Goal: Information Seeking & Learning: Learn about a topic

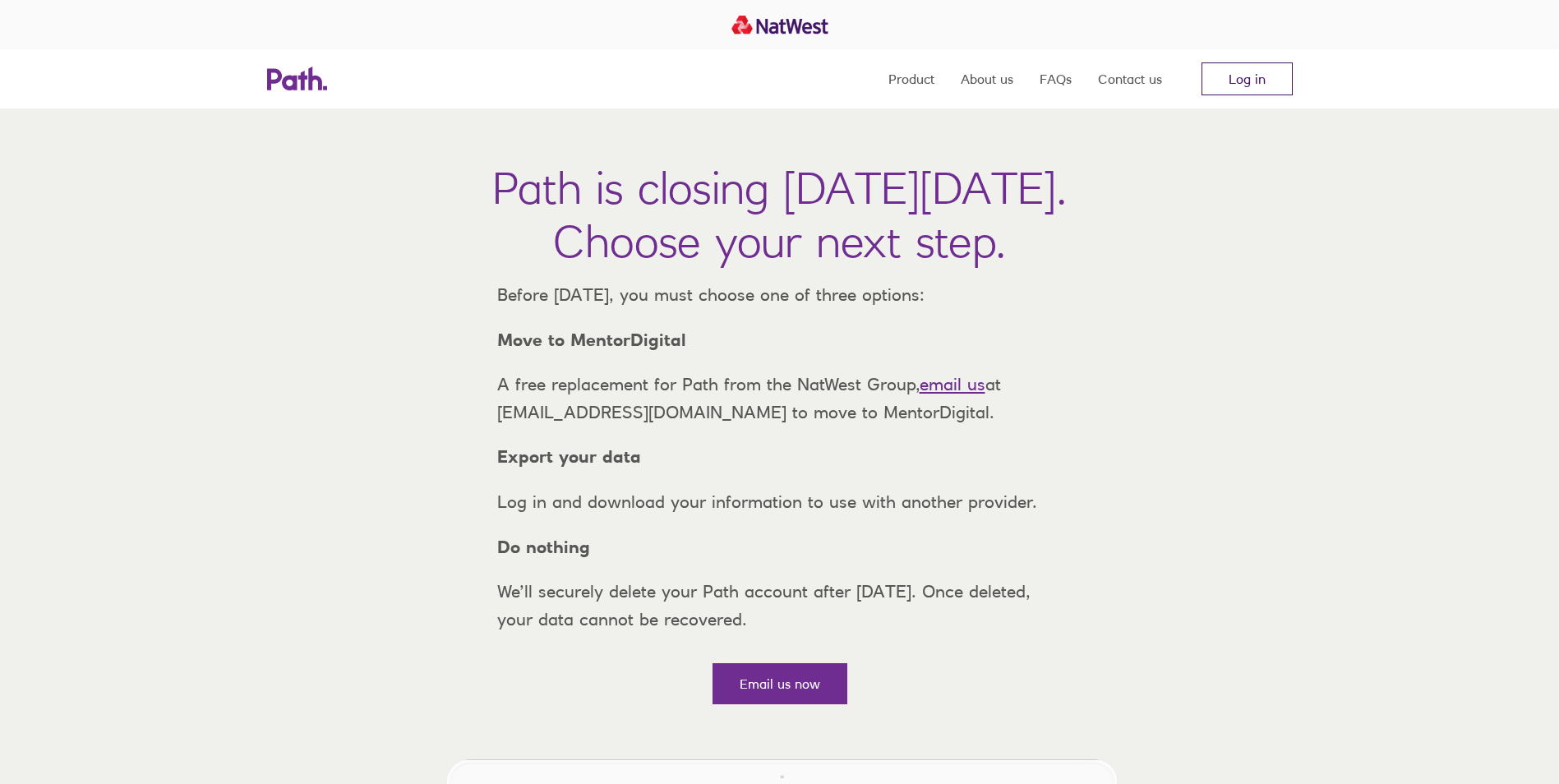
click at [1270, 86] on link "Log in" at bounding box center [1248, 79] width 91 height 33
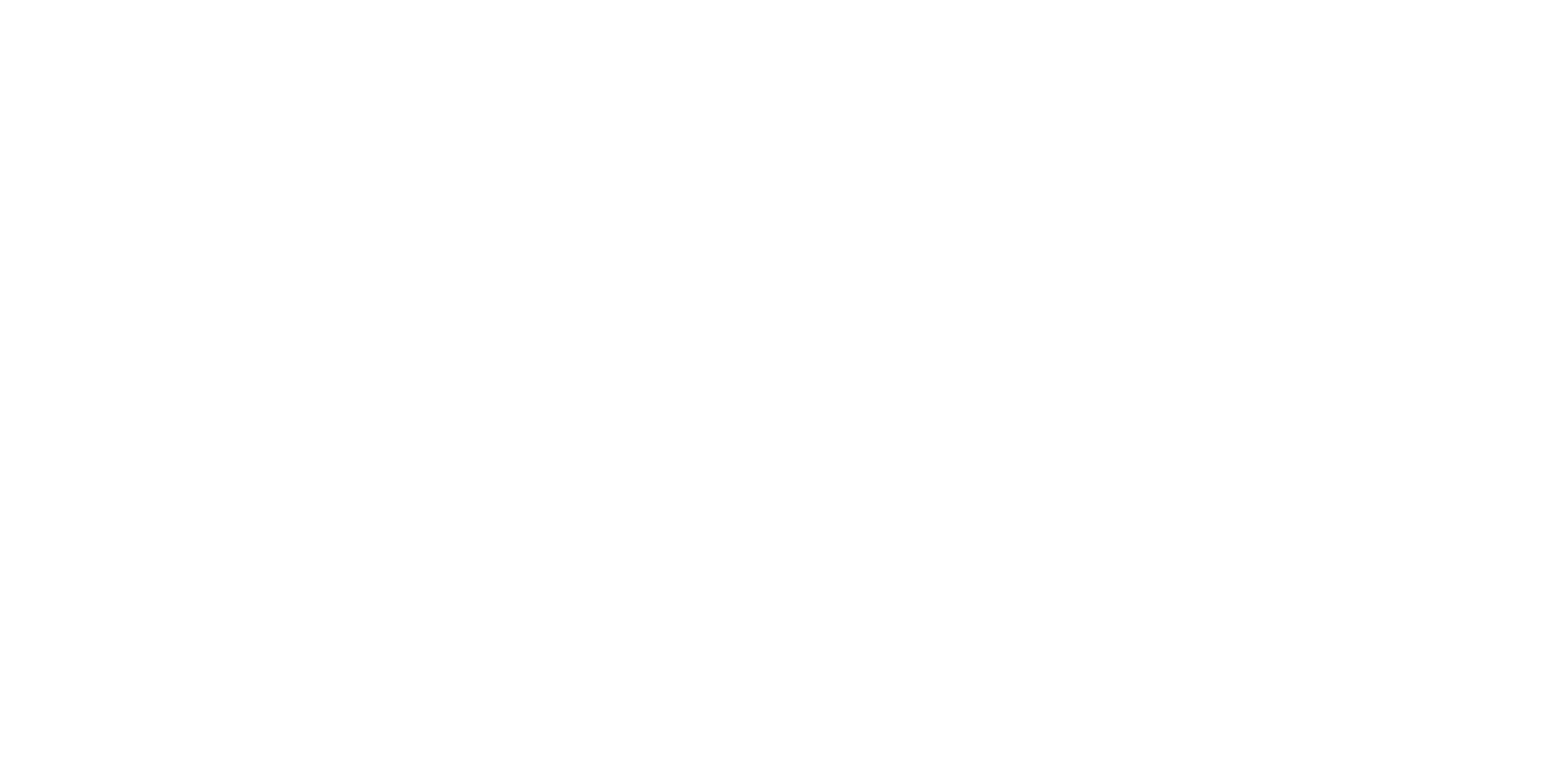
click at [88, 275] on div at bounding box center [784, 391] width 1568 height 782
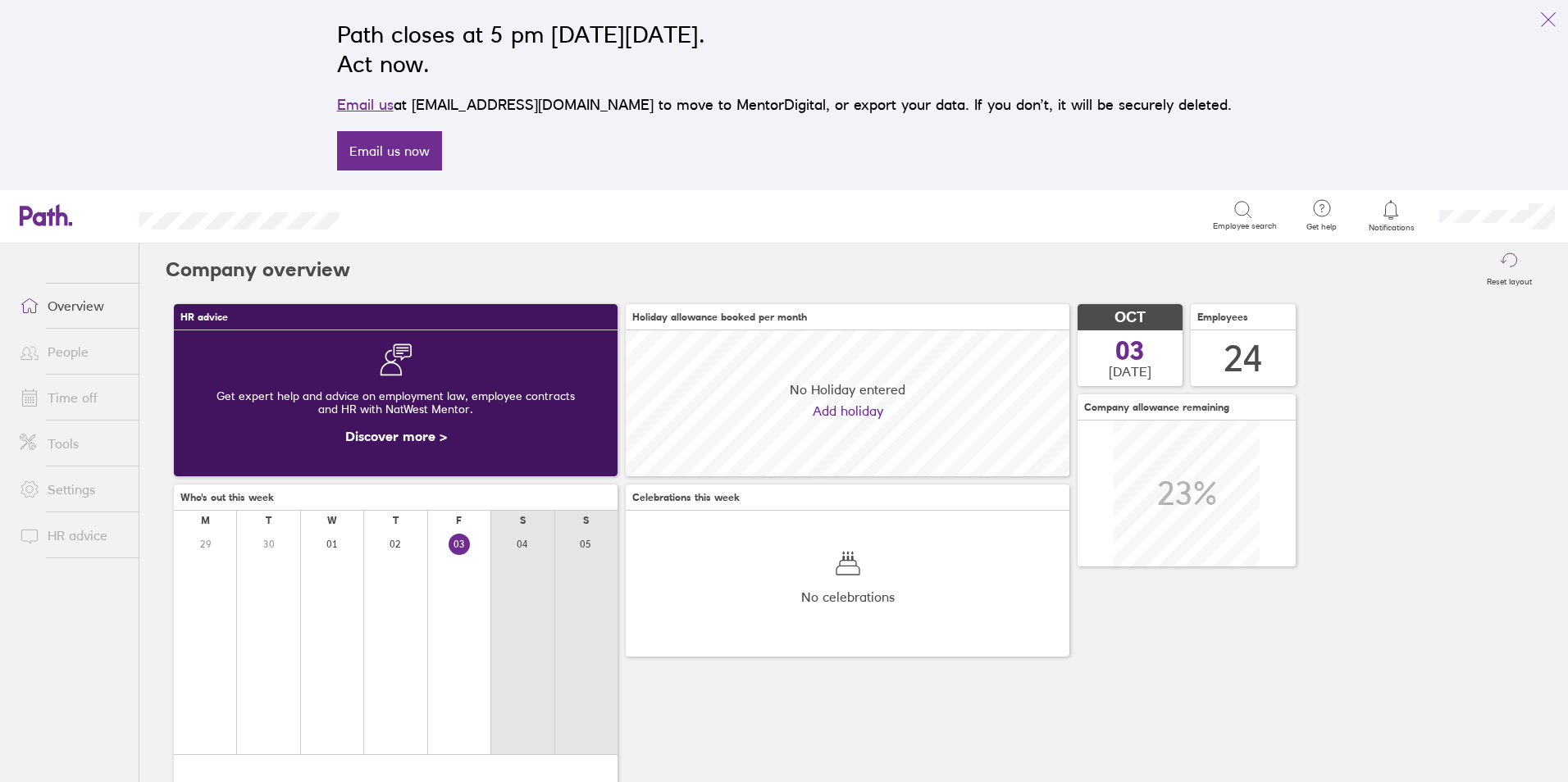
scroll to position [146, 443]
click at [88, 361] on link "People" at bounding box center [72, 352] width 132 height 33
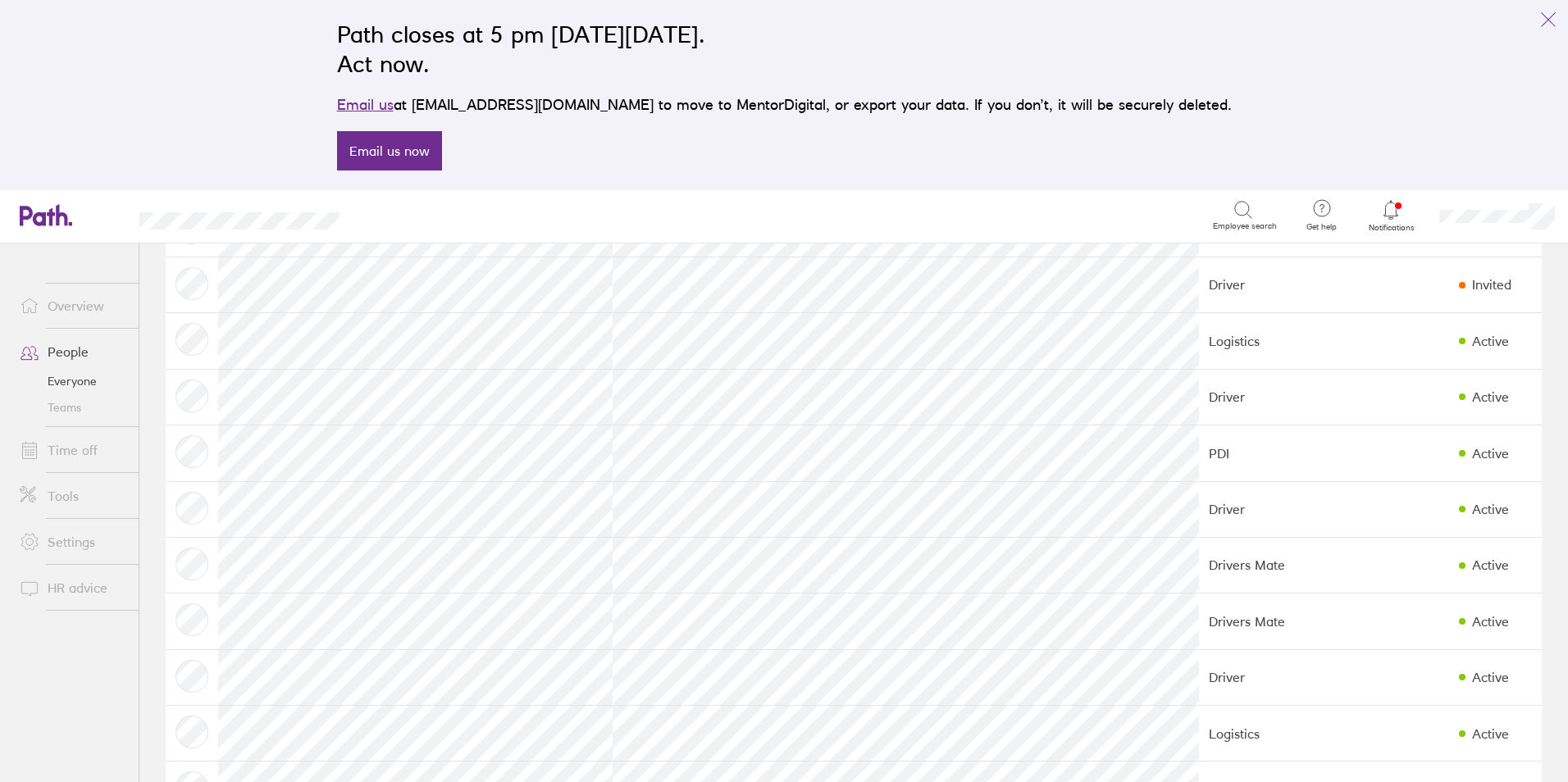
scroll to position [574, 0]
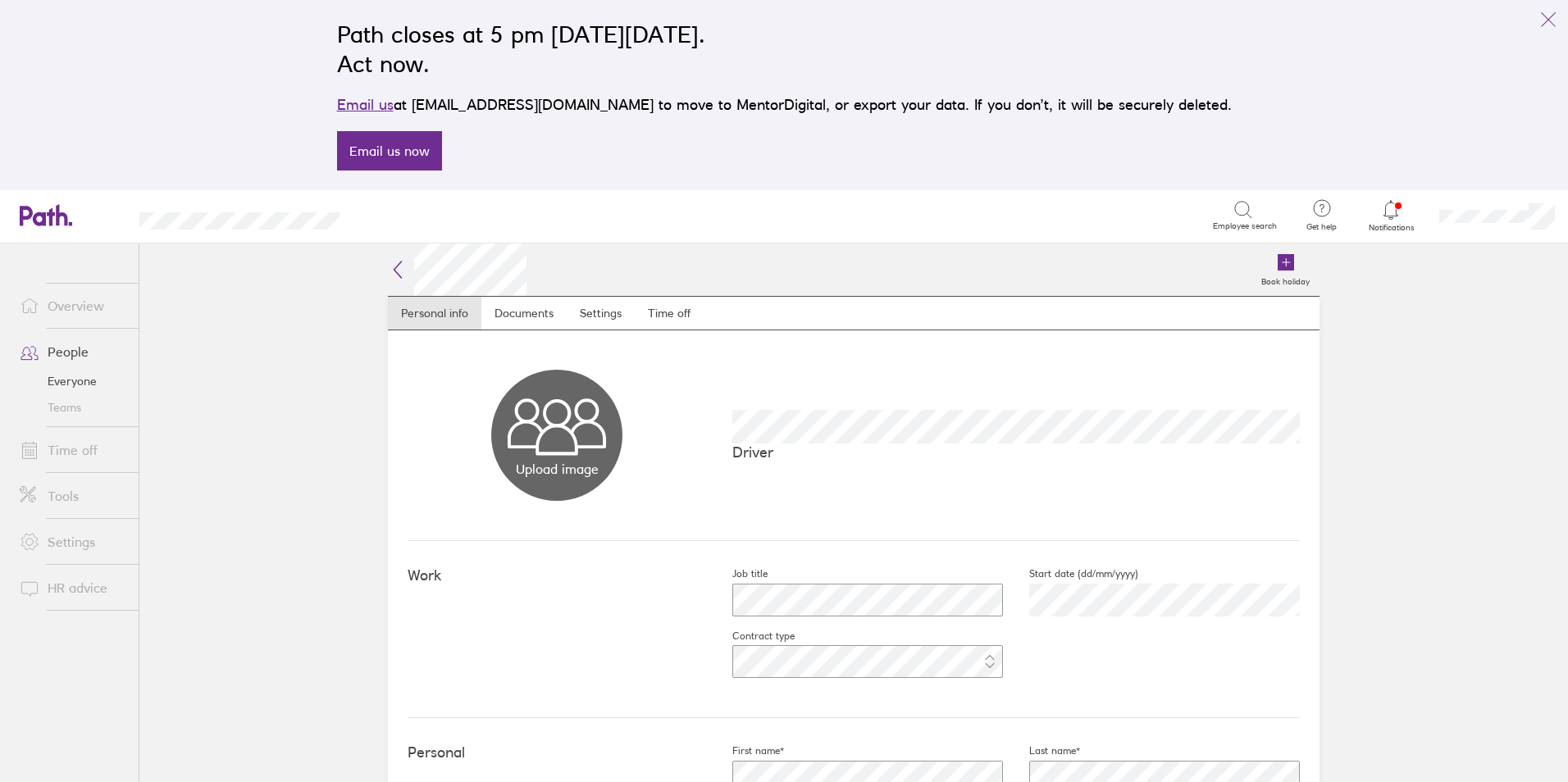
click at [85, 451] on link "Time off" at bounding box center [72, 451] width 132 height 33
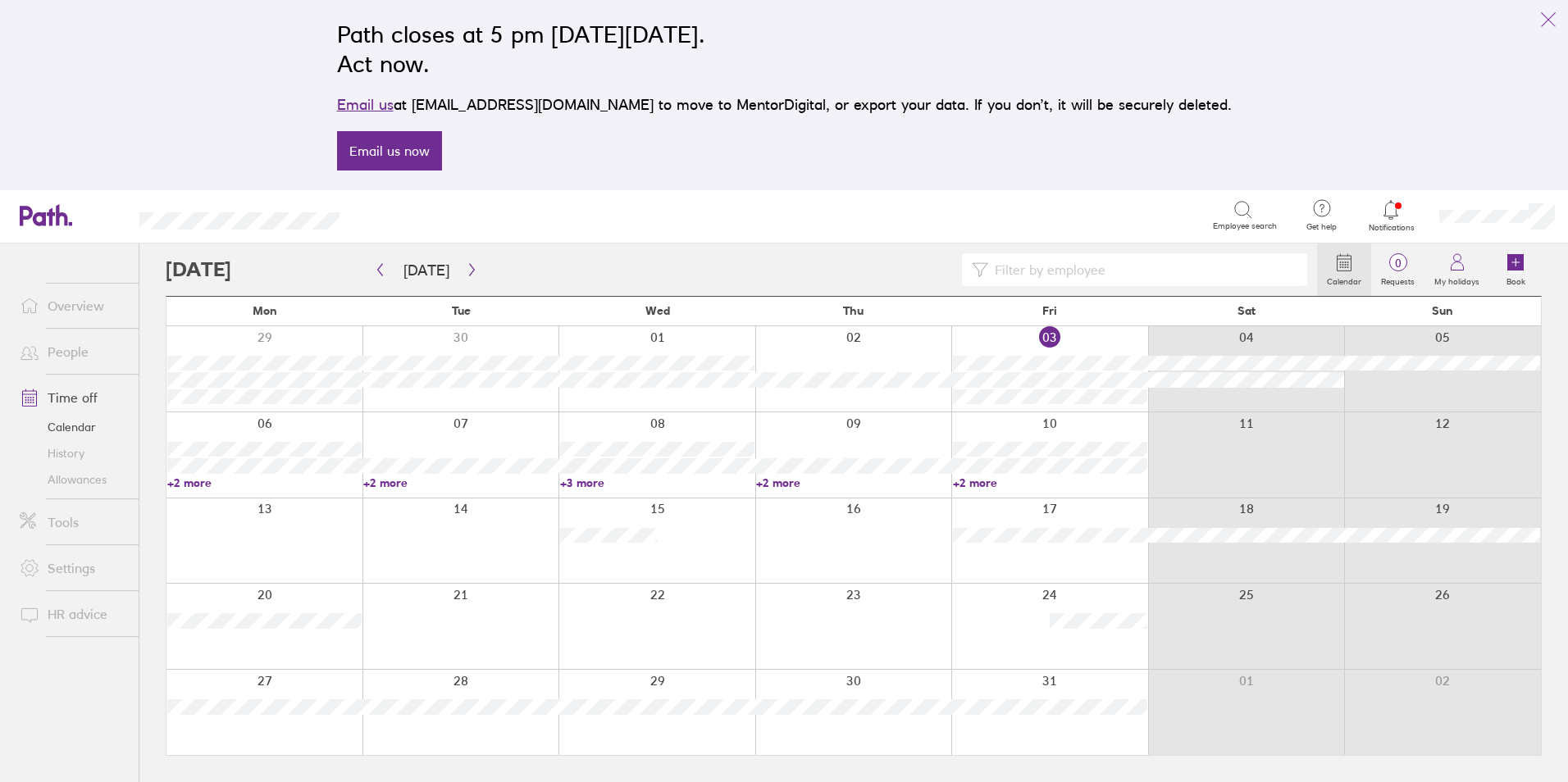
click at [64, 347] on link "People" at bounding box center [72, 352] width 132 height 33
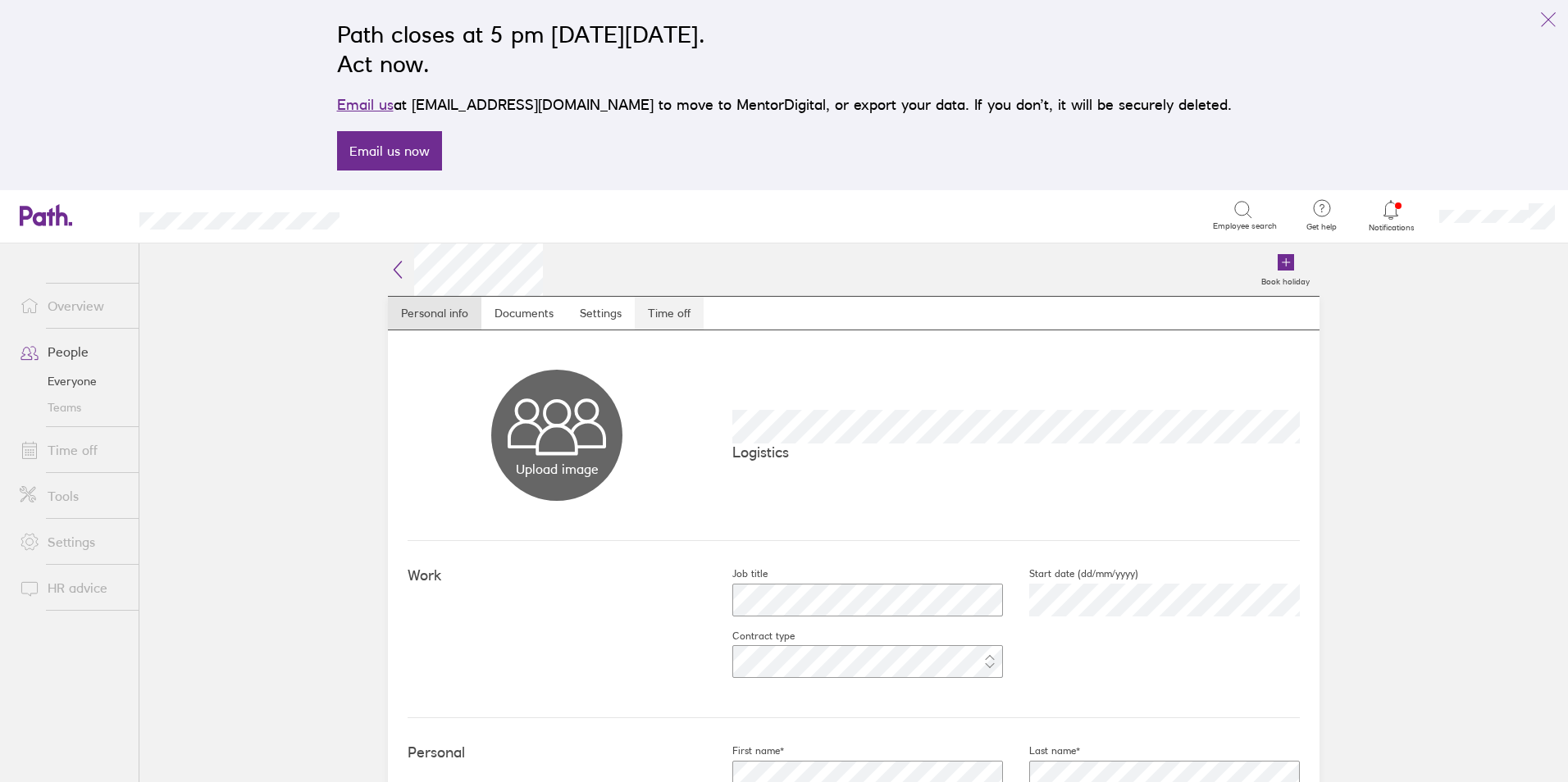
click at [645, 305] on link "Time off" at bounding box center [669, 313] width 69 height 33
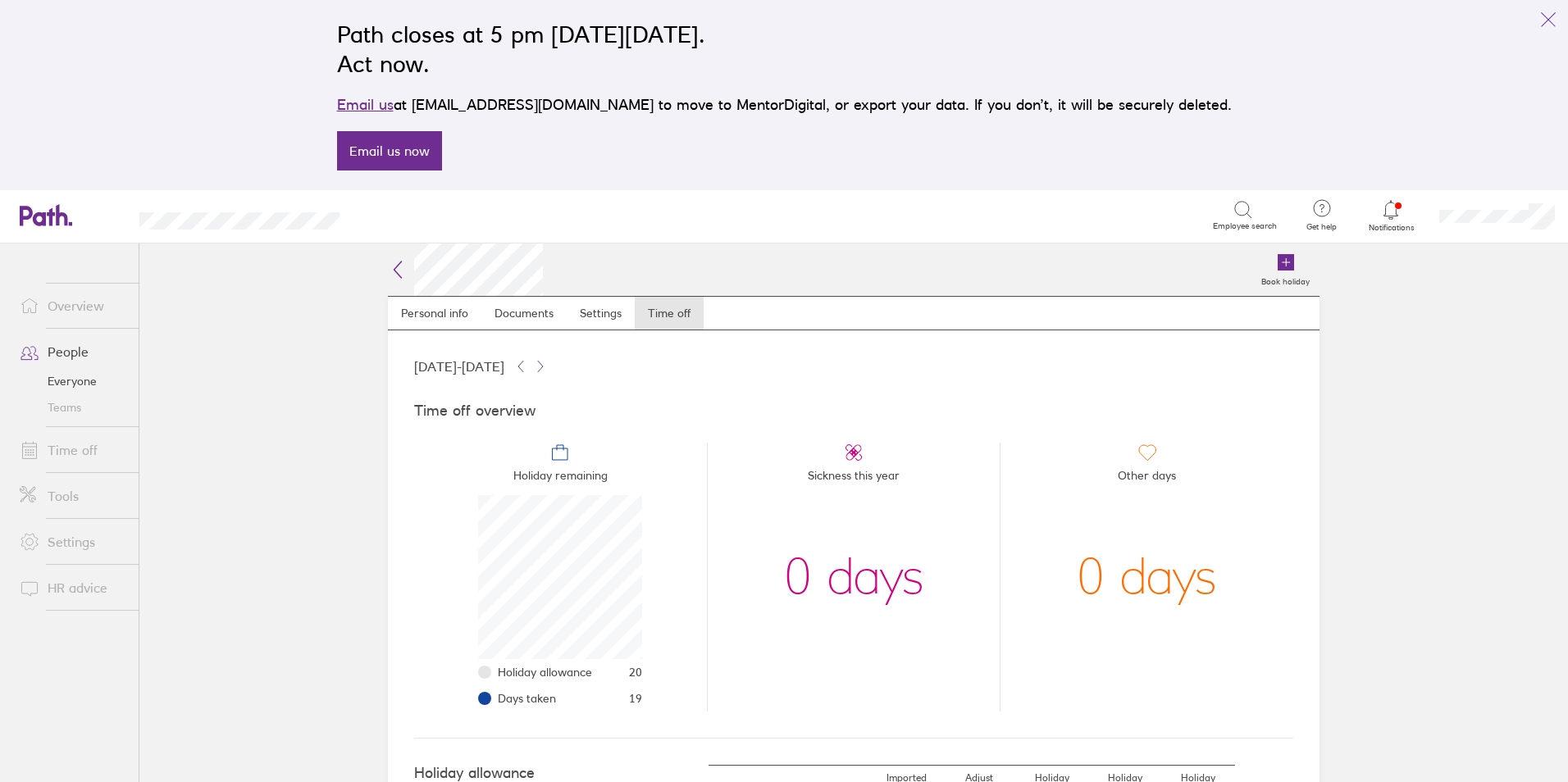
click at [41, 352] on span at bounding box center [27, 352] width 41 height 20
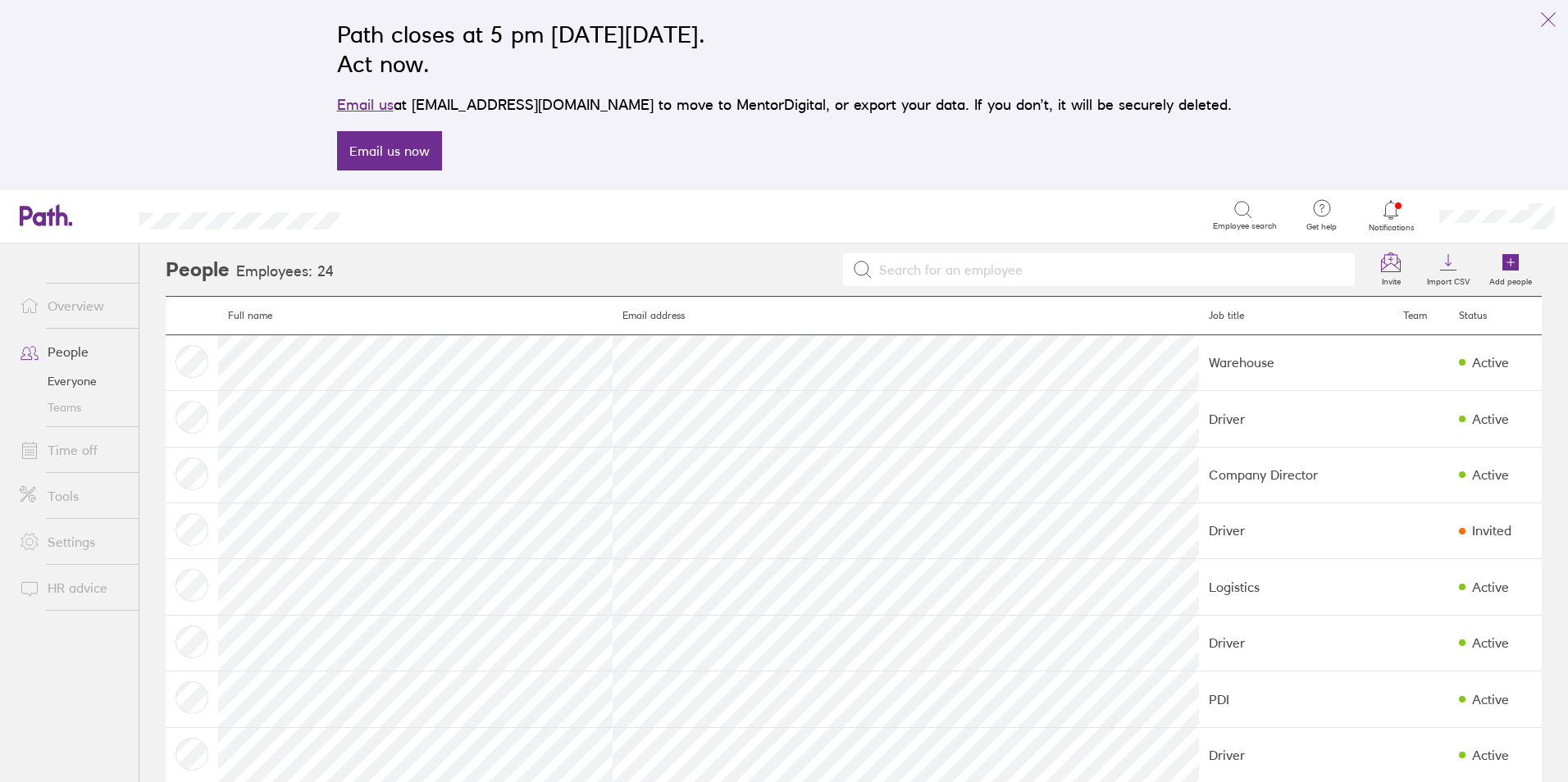
click at [86, 455] on link "Time off" at bounding box center [72, 451] width 132 height 33
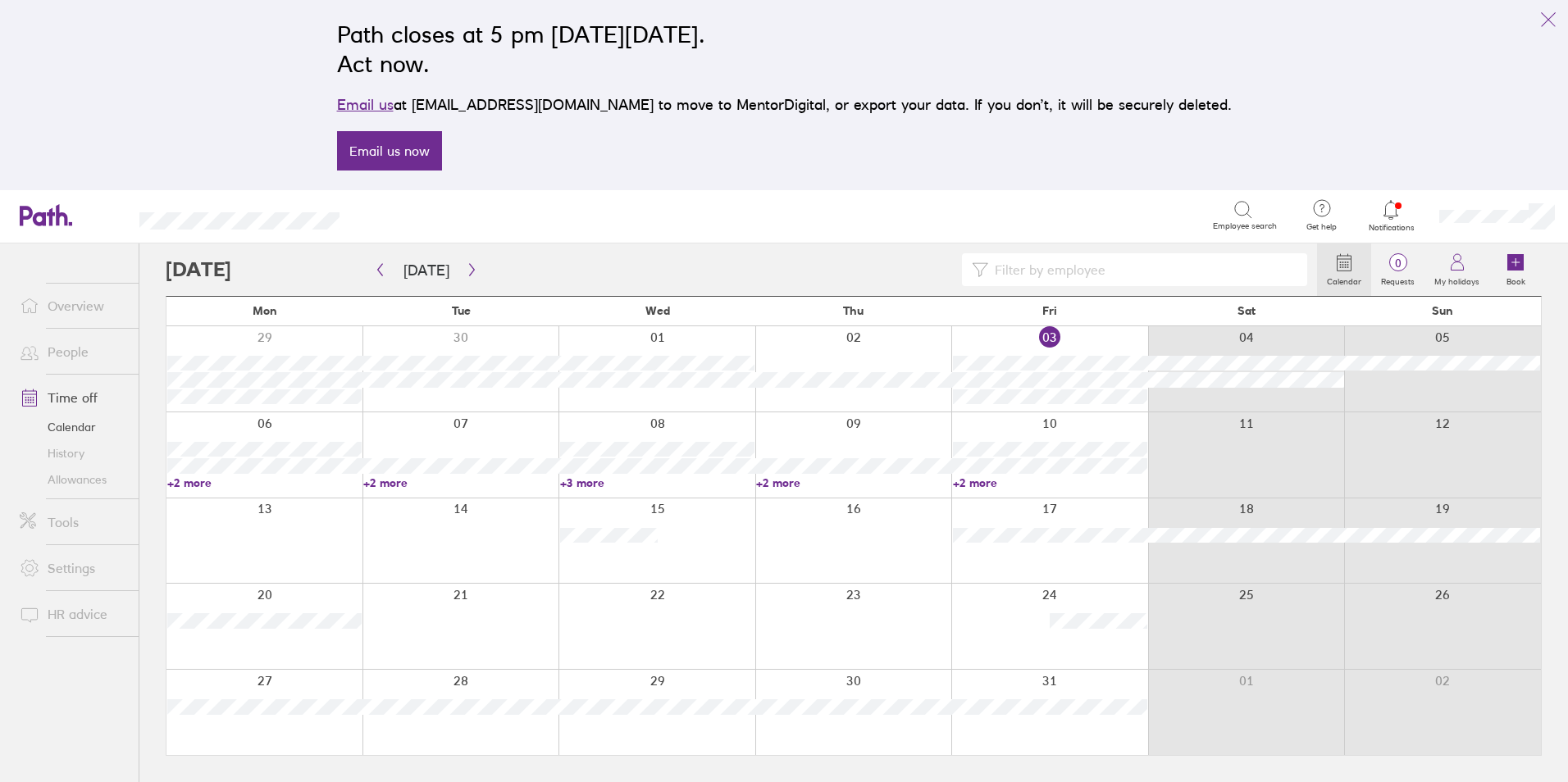
click at [187, 485] on link "+2 more" at bounding box center [264, 483] width 195 height 15
click at [383, 485] on link "+2 more" at bounding box center [460, 483] width 195 height 15
click at [594, 480] on link "+3 more" at bounding box center [657, 483] width 195 height 15
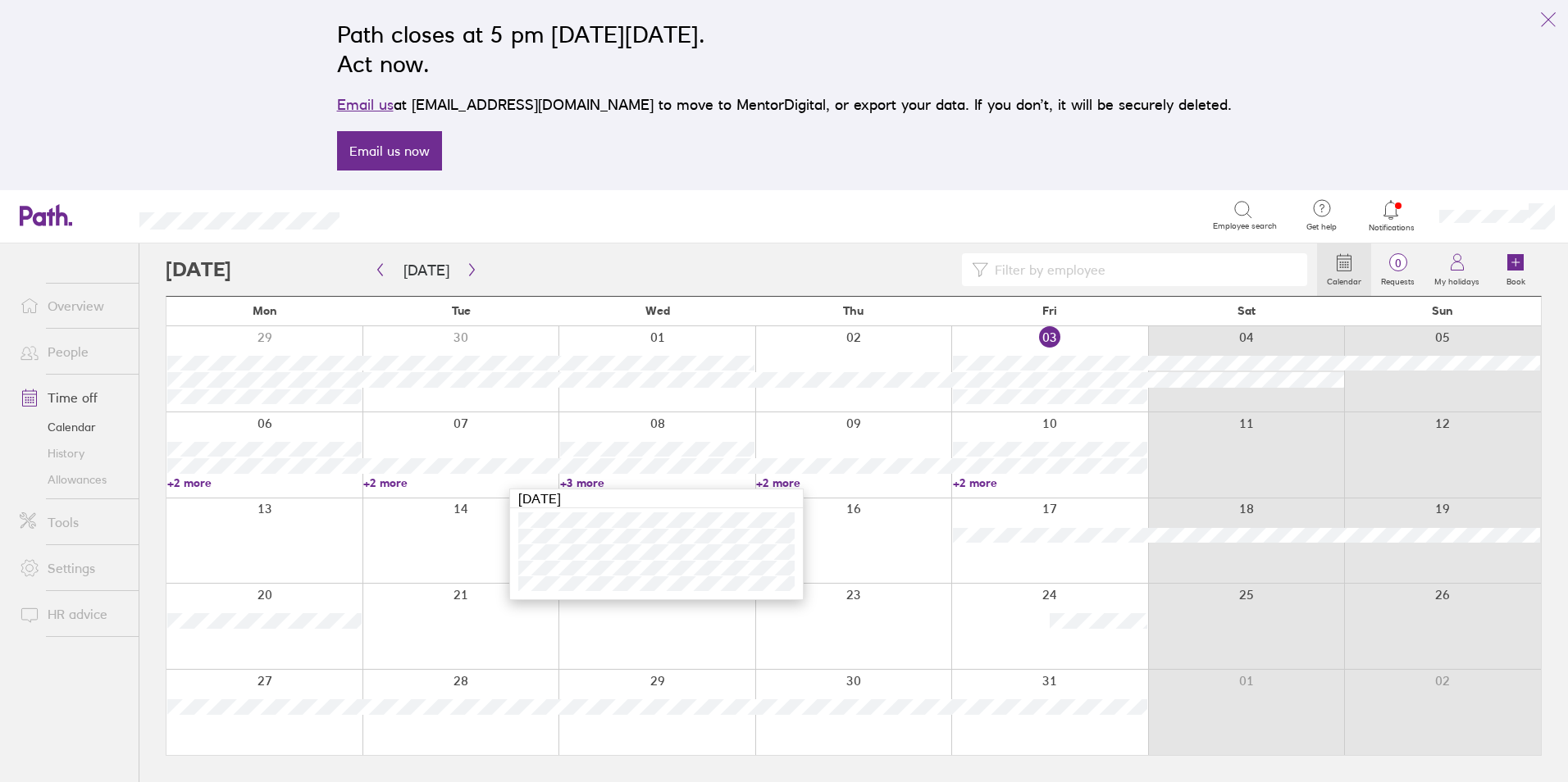
click at [807, 484] on link "+2 more" at bounding box center [854, 483] width 195 height 15
click at [783, 482] on link "+2 more" at bounding box center [854, 483] width 195 height 15
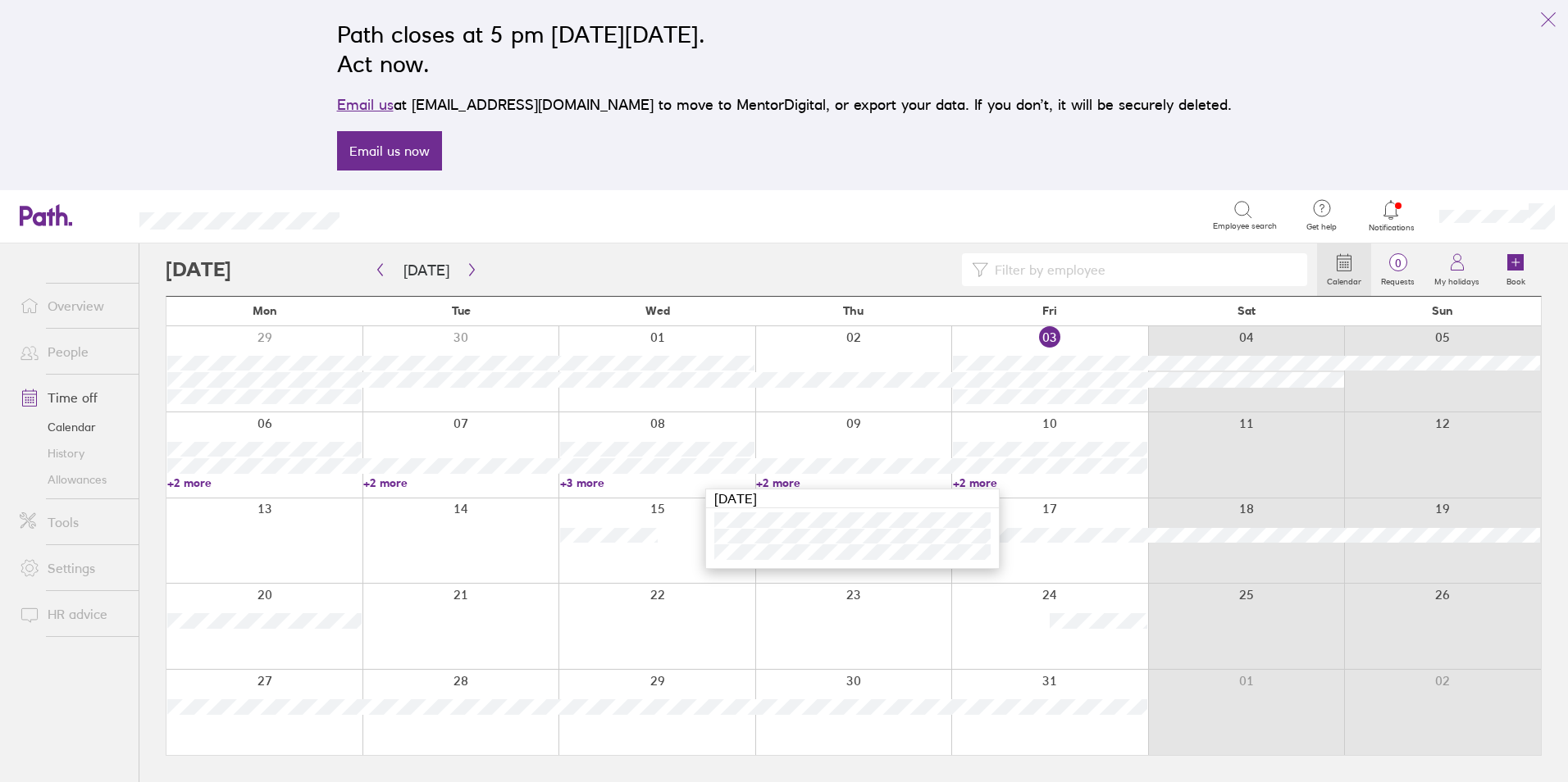
click at [983, 483] on link "+2 more" at bounding box center [1050, 483] width 195 height 15
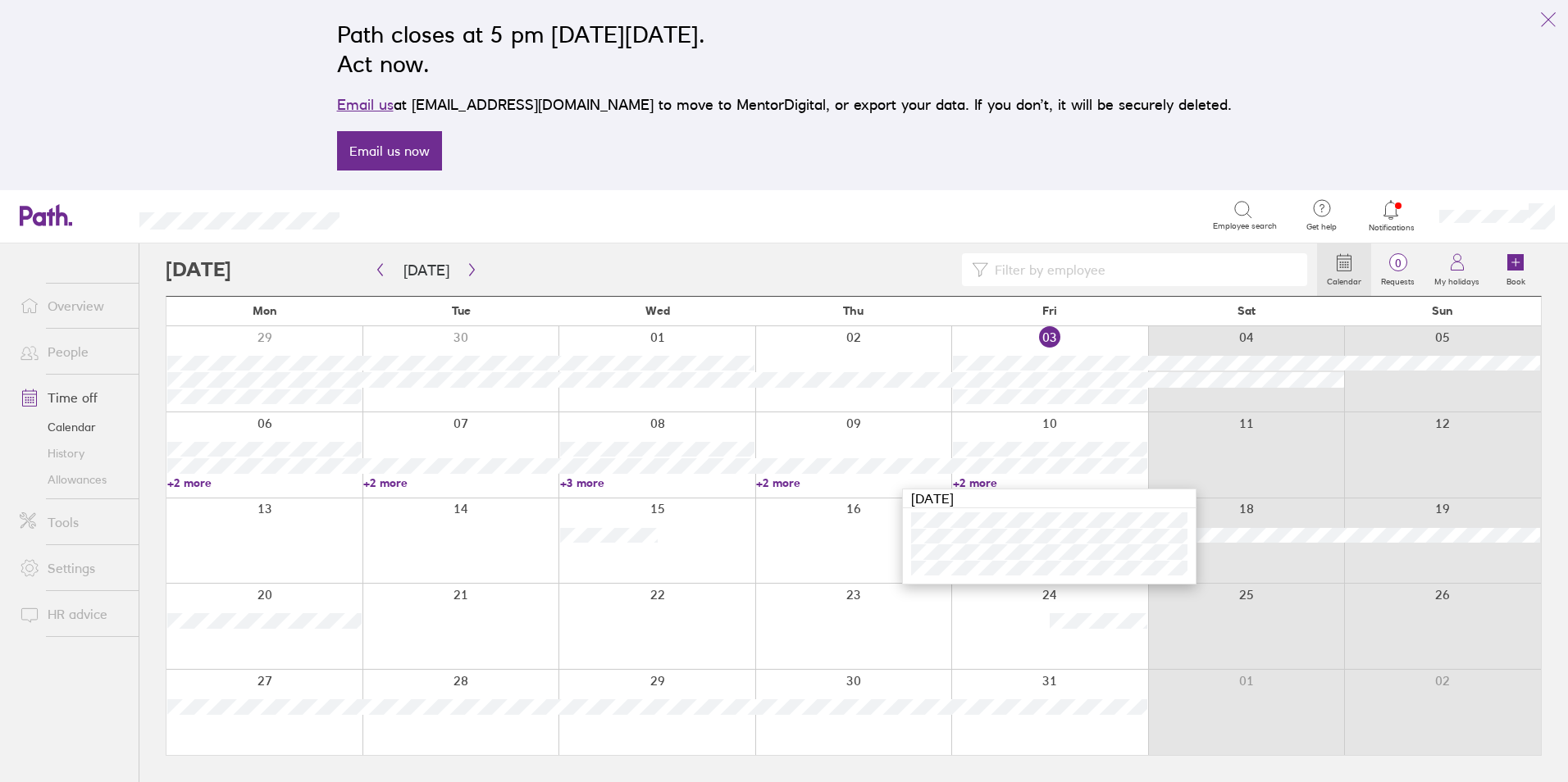
click at [983, 483] on link "+2 more" at bounding box center [1050, 483] width 195 height 15
click at [579, 480] on link "+3 more" at bounding box center [657, 483] width 195 height 15
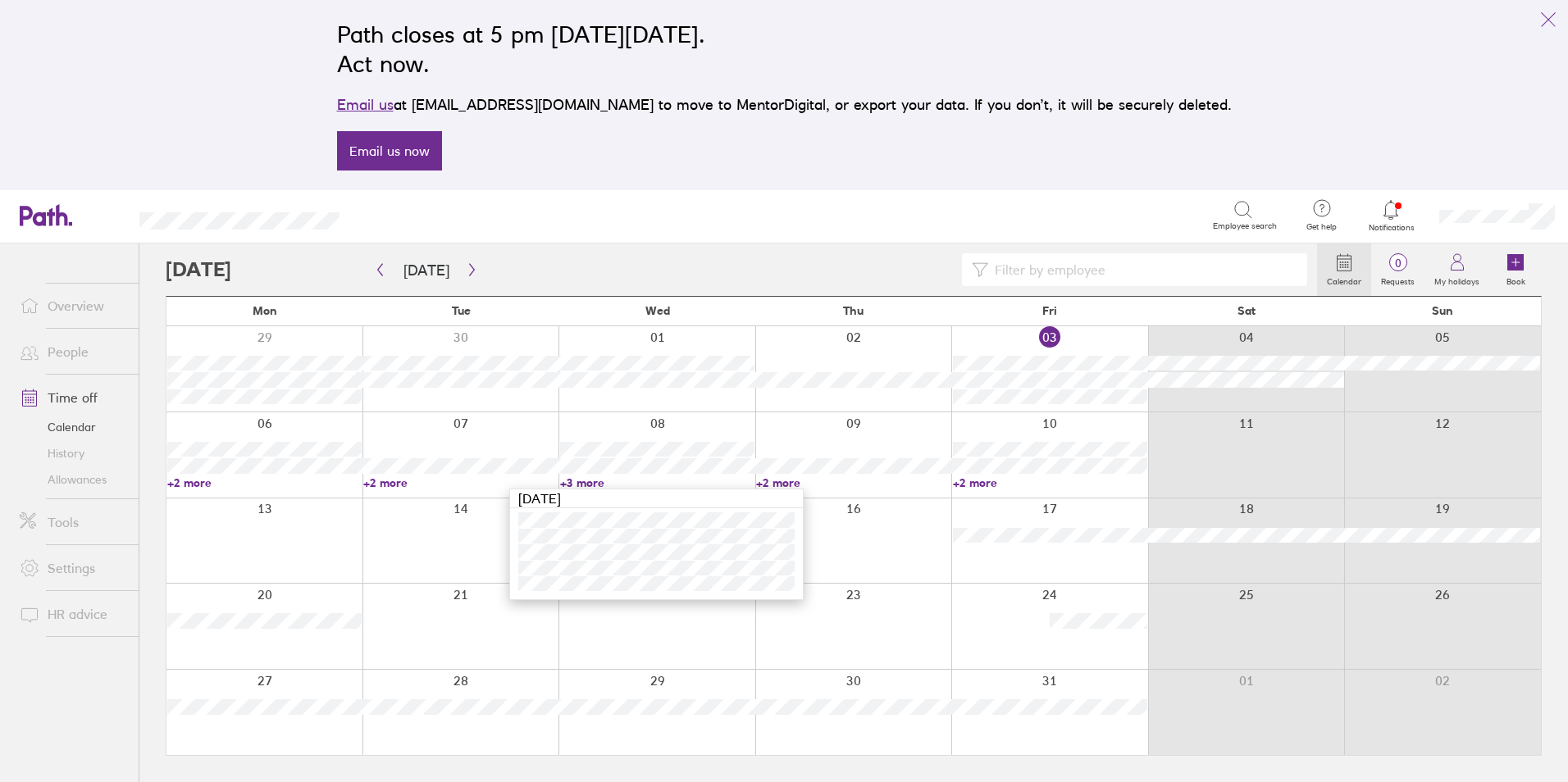
click at [787, 479] on link "+2 more" at bounding box center [854, 483] width 195 height 15
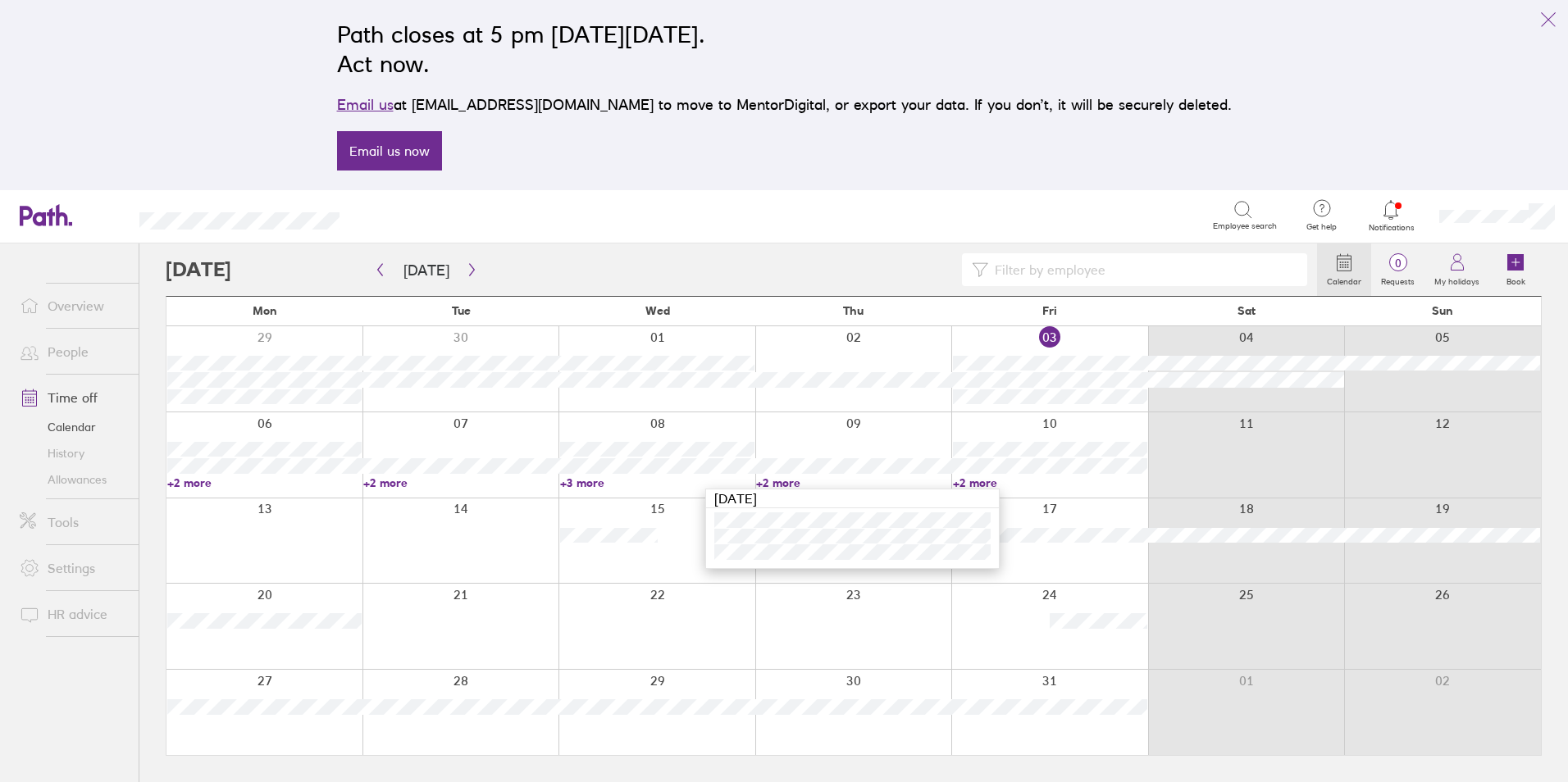
click at [787, 479] on link "+2 more" at bounding box center [854, 483] width 195 height 15
